Goal: Task Accomplishment & Management: Manage account settings

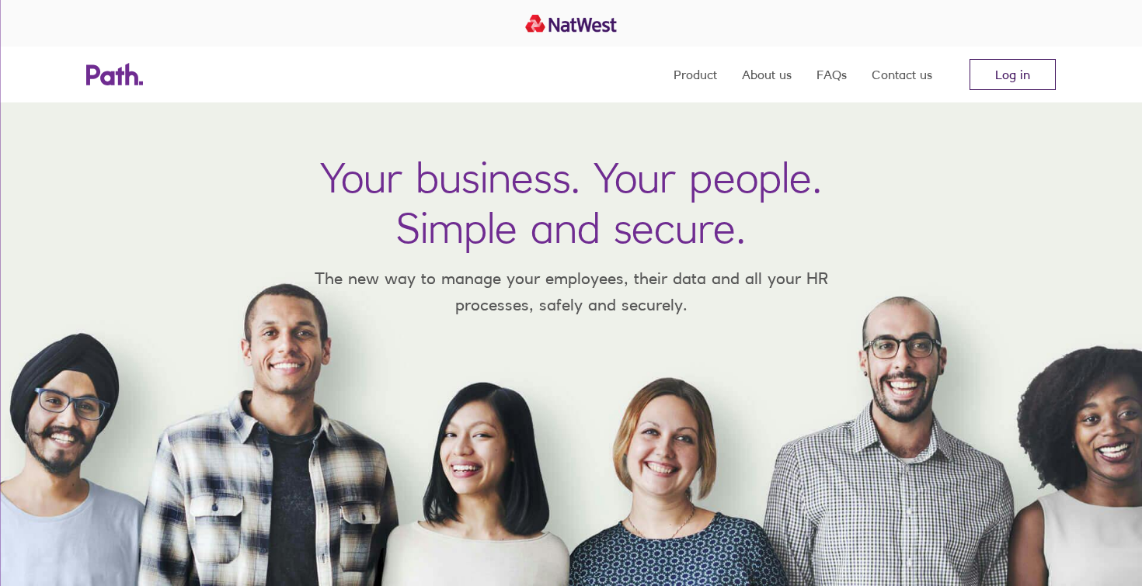
click at [1000, 61] on link "Log in" at bounding box center [1012, 74] width 86 height 31
click at [1030, 71] on link "Log in" at bounding box center [1012, 74] width 86 height 31
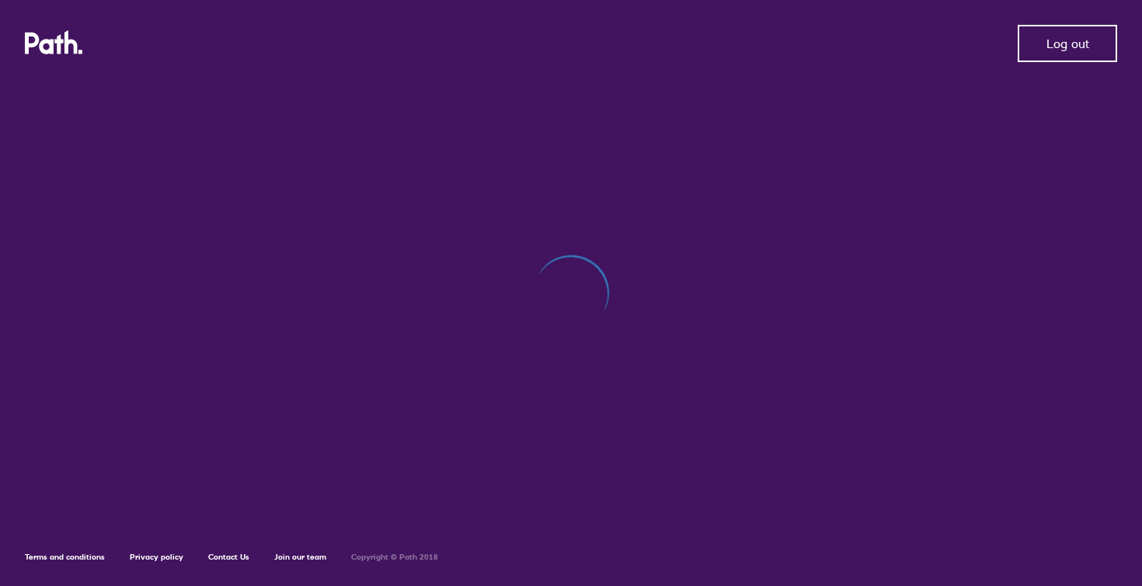
click at [1055, 42] on span "Log out" at bounding box center [1067, 44] width 43 height 14
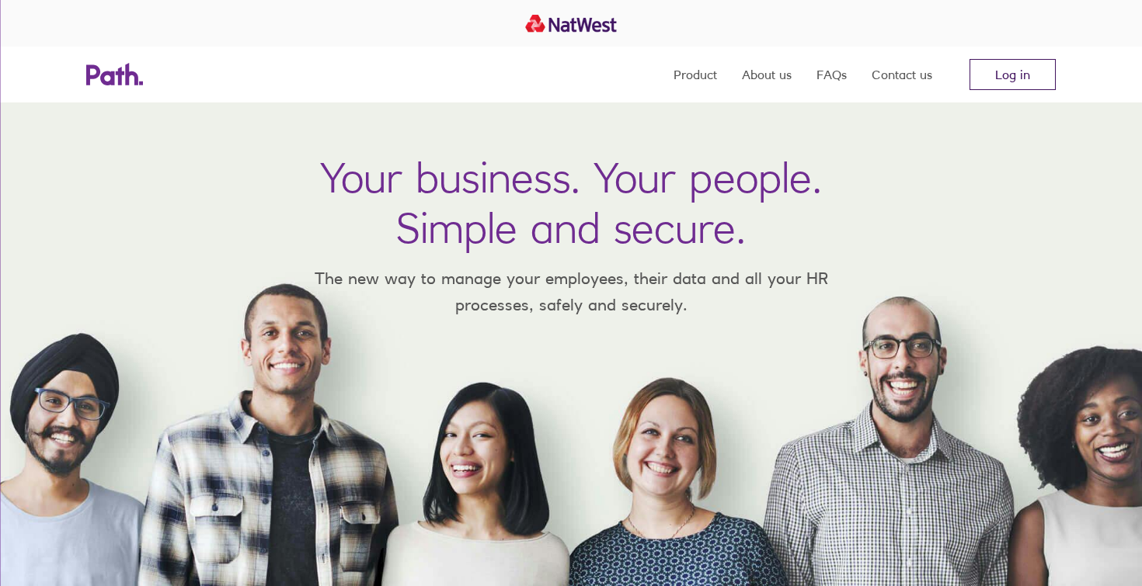
click at [1010, 77] on link "Log in" at bounding box center [1012, 74] width 86 height 31
click at [1011, 66] on link "Log in" at bounding box center [1012, 74] width 86 height 31
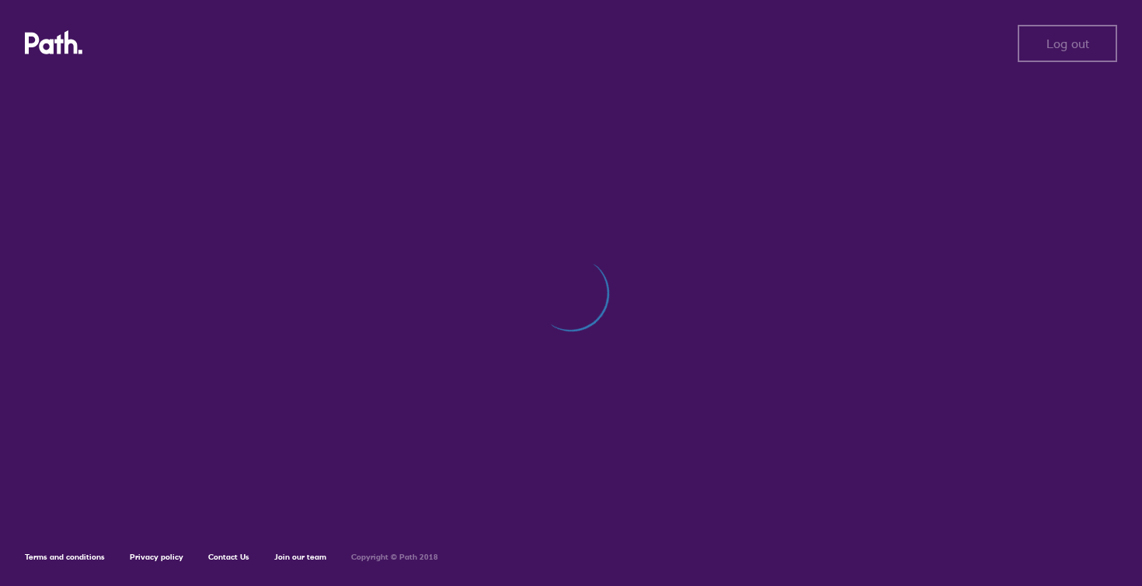
click at [73, 50] on icon at bounding box center [54, 42] width 58 height 25
click at [55, 43] on icon at bounding box center [44, 43] width 39 height 23
click at [62, 38] on icon at bounding box center [54, 42] width 58 height 25
